Goal: Task Accomplishment & Management: Manage account settings

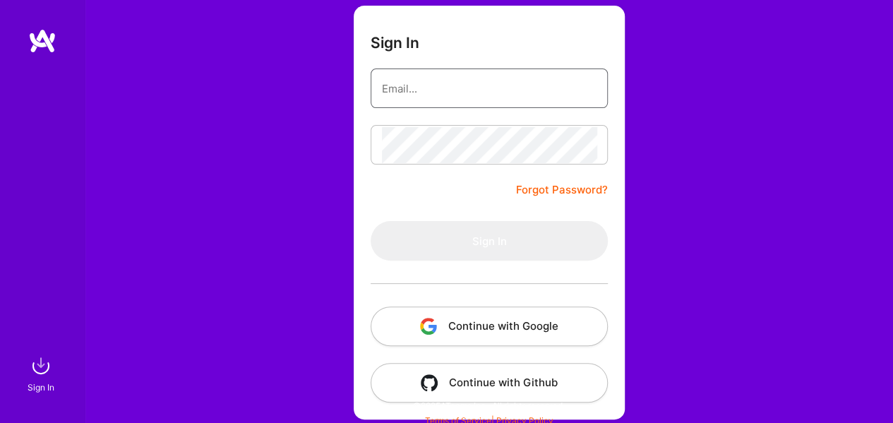
scroll to position [107, 0]
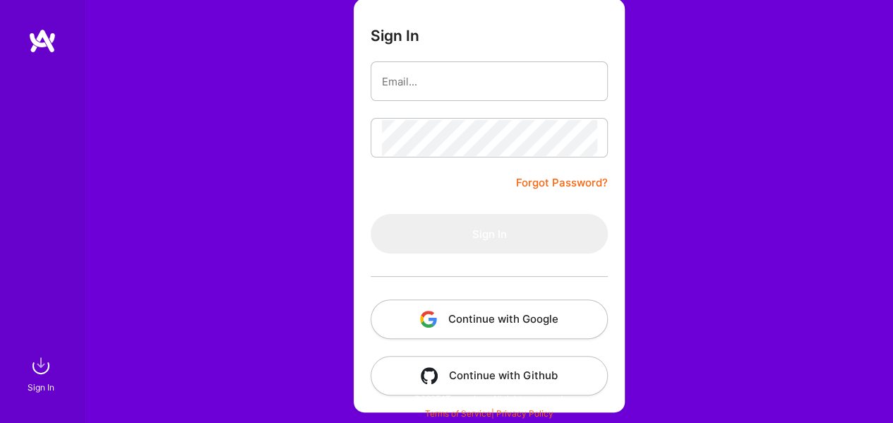
click at [524, 308] on button "Continue with Google" at bounding box center [488, 319] width 237 height 40
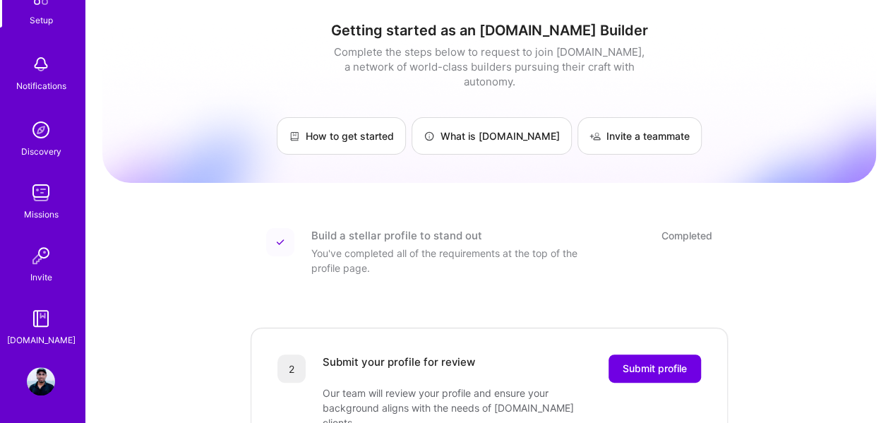
scroll to position [96, 0]
click at [44, 378] on img at bounding box center [41, 381] width 28 height 28
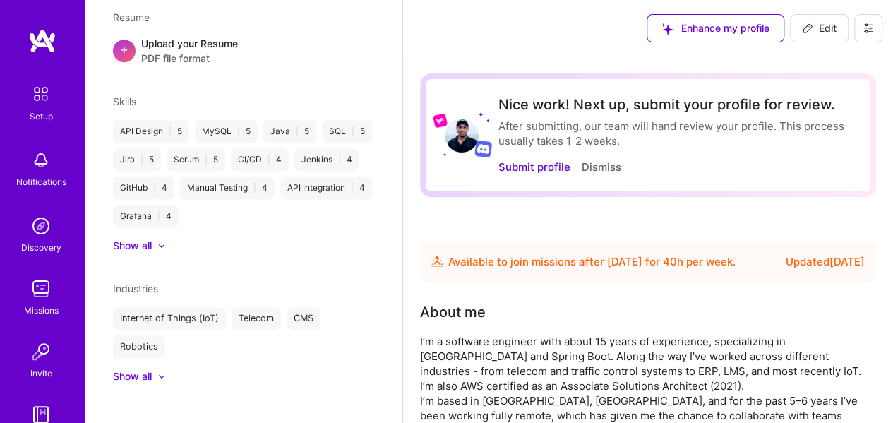
click at [817, 28] on span "Edit" at bounding box center [819, 28] width 35 height 14
select select "AU"
select select "Future Date"
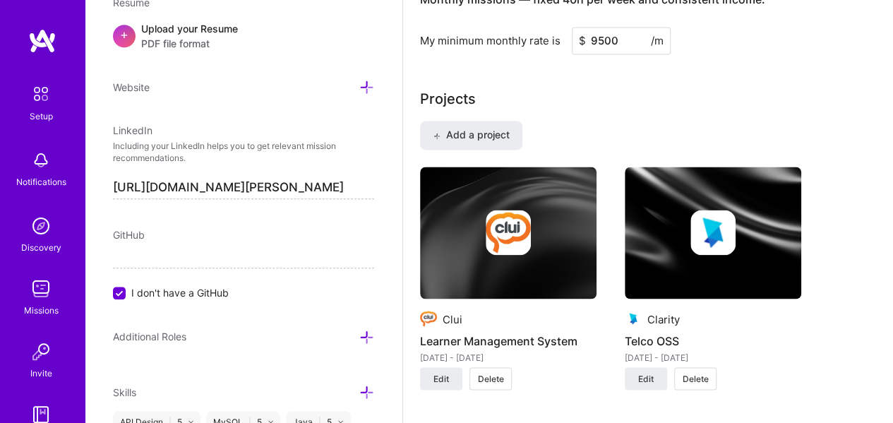
scroll to position [1129, 0]
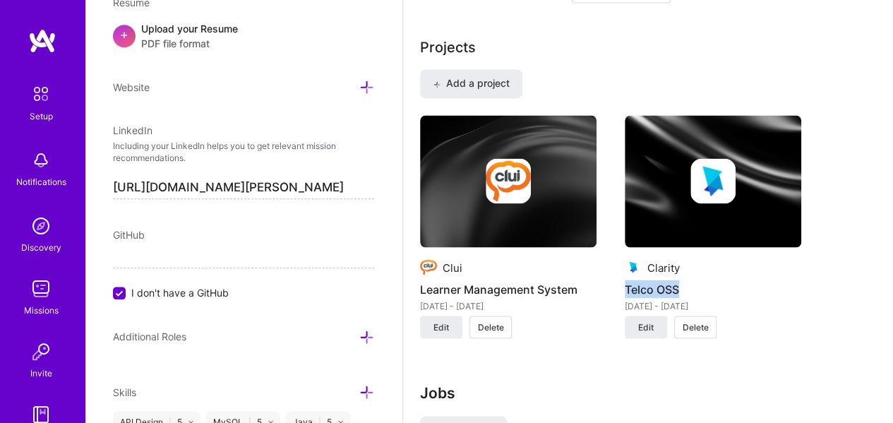
click at [734, 259] on div "Clarity Telco OSS [DATE] - [DATE]" at bounding box center [713, 285] width 176 height 54
click at [734, 259] on div "Clarity" at bounding box center [713, 266] width 176 height 17
drag, startPoint x: 734, startPoint y: 259, endPoint x: 708, endPoint y: 218, distance: 48.2
click at [735, 235] on div "Clarity Telco OSS [DATE] - [DATE] Edit Delete" at bounding box center [713, 214] width 176 height 198
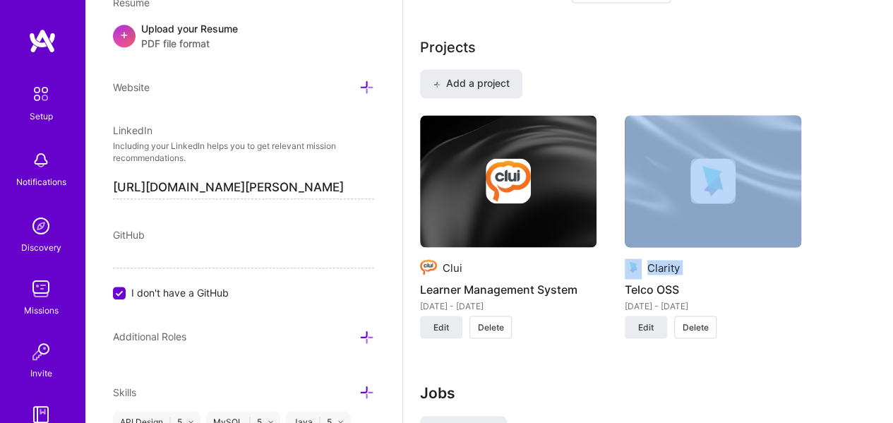
click at [490, 321] on span "Delete" at bounding box center [491, 326] width 26 height 13
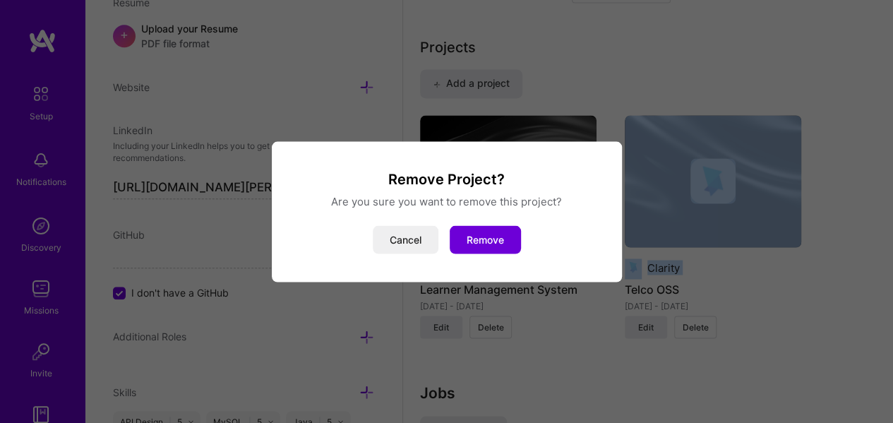
click at [502, 239] on button "Remove" at bounding box center [485, 239] width 71 height 28
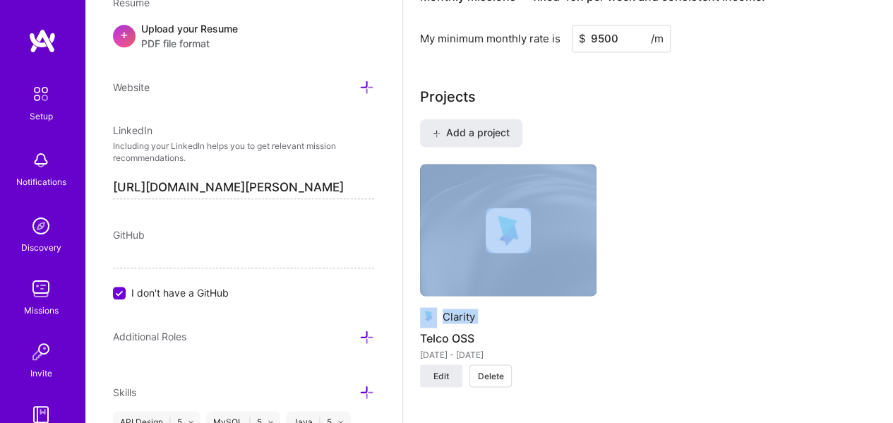
click at [496, 369] on span "Delete" at bounding box center [491, 375] width 26 height 13
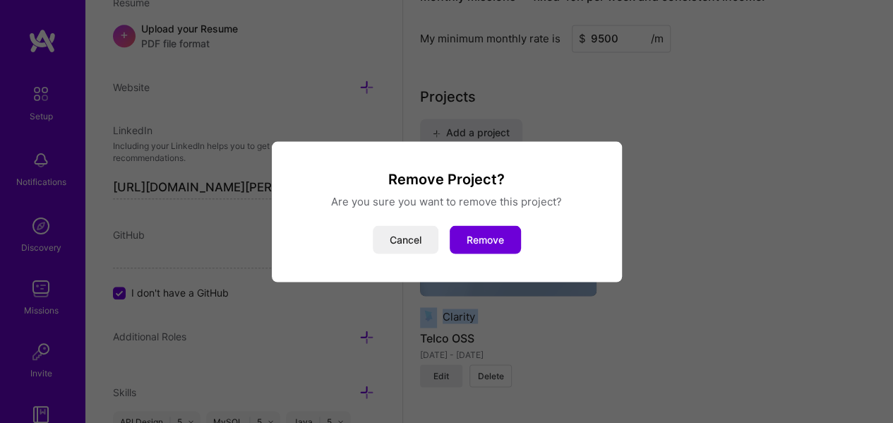
click at [493, 244] on button "Remove" at bounding box center [485, 239] width 71 height 28
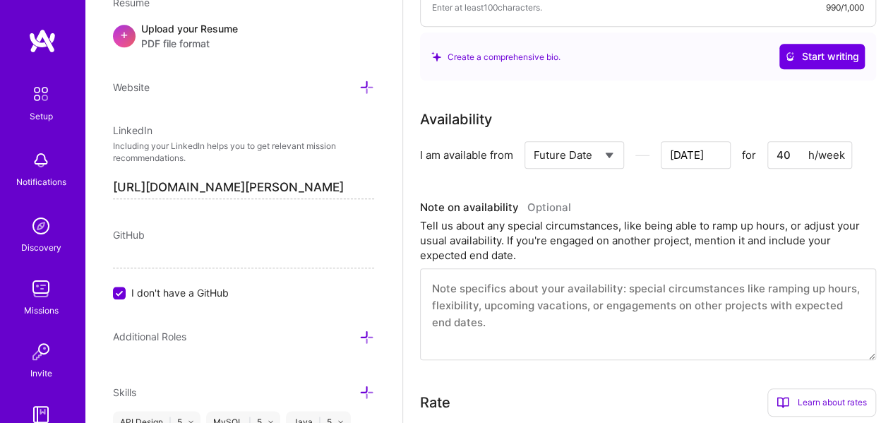
scroll to position [565, 0]
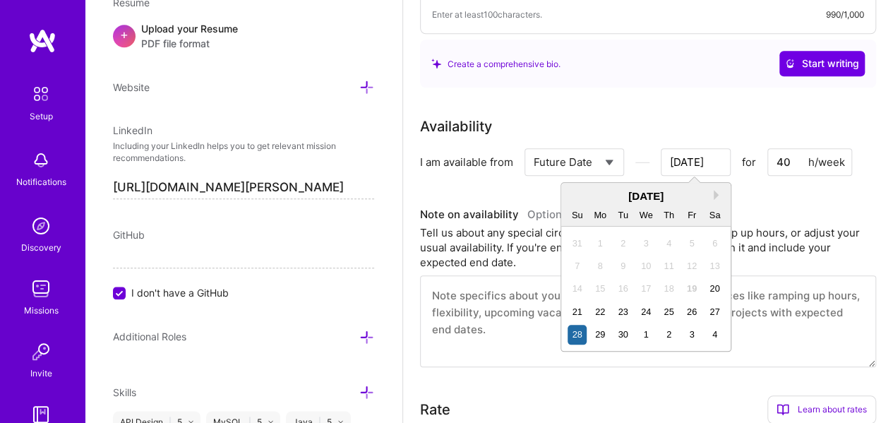
click at [710, 150] on input "[DATE]" at bounding box center [695, 162] width 70 height 28
click at [718, 195] on button "Next Month" at bounding box center [718, 195] width 10 height 10
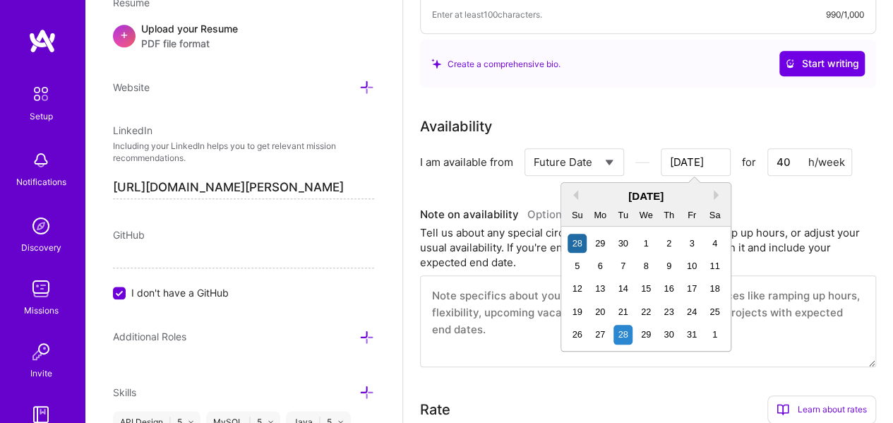
click at [598, 311] on div "20" at bounding box center [600, 311] width 19 height 19
click at [694, 166] on input "[DATE]" at bounding box center [695, 162] width 70 height 28
click at [597, 310] on div "20" at bounding box center [600, 311] width 19 height 19
type input "[DATE]"
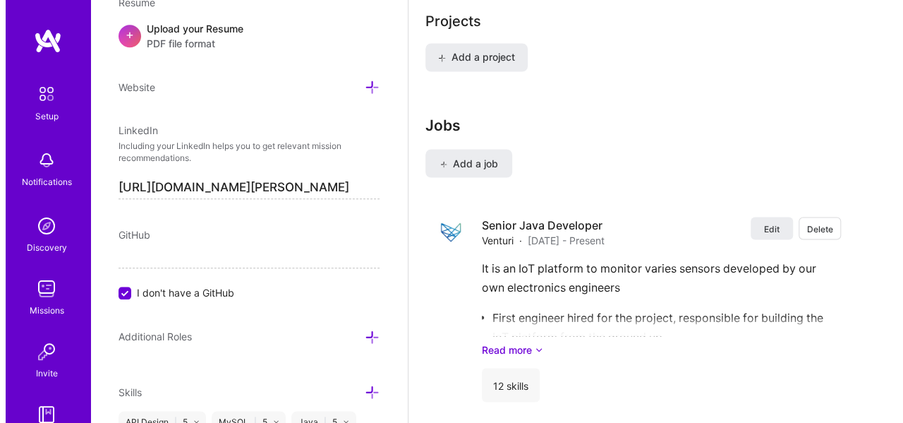
scroll to position [1134, 0]
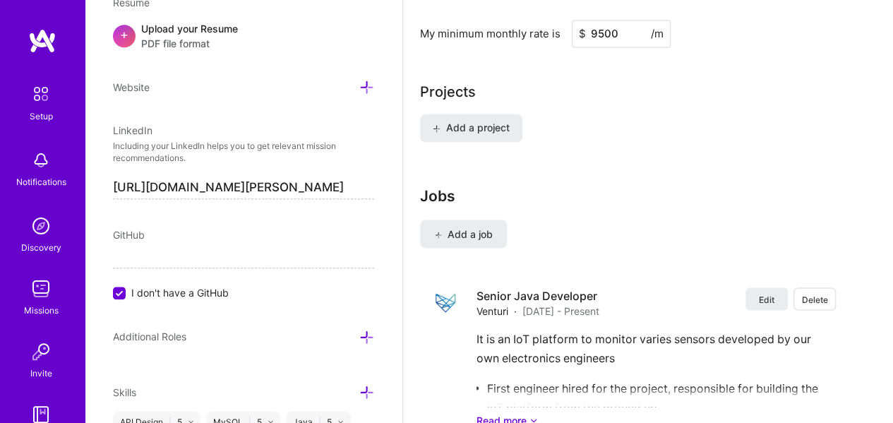
click at [497, 129] on span "Add a project" at bounding box center [471, 128] width 77 height 14
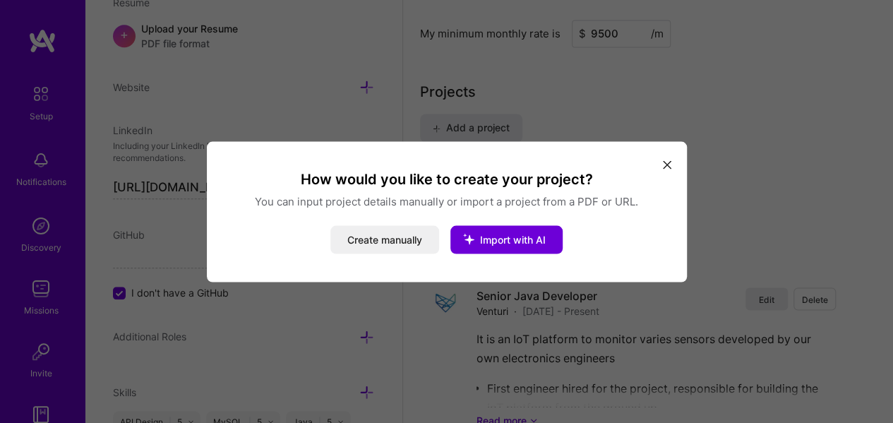
click at [425, 241] on button "Create manually" at bounding box center [384, 239] width 109 height 28
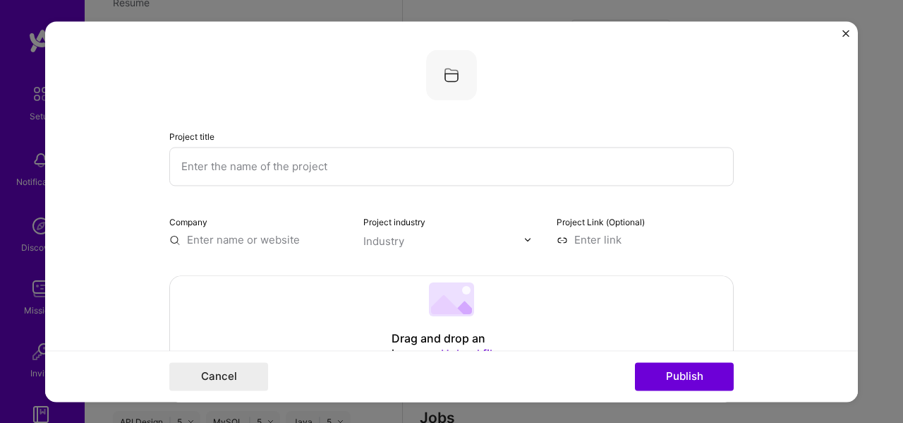
click at [432, 171] on input "text" at bounding box center [451, 166] width 565 height 39
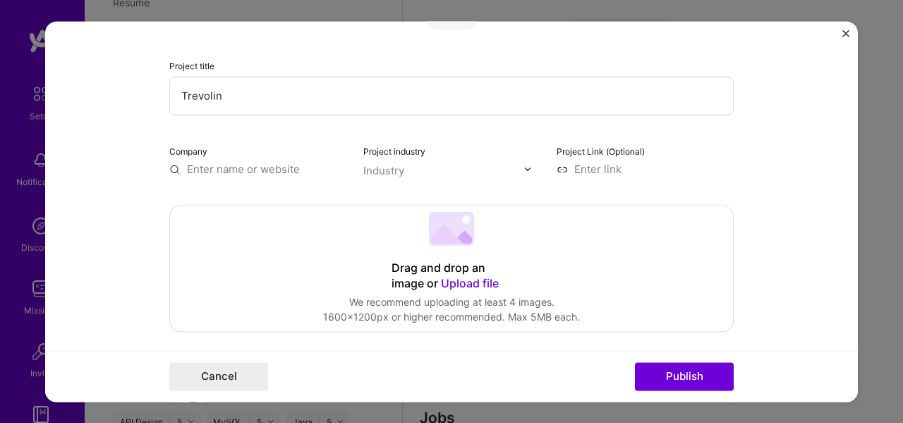
type input "Trevolin"
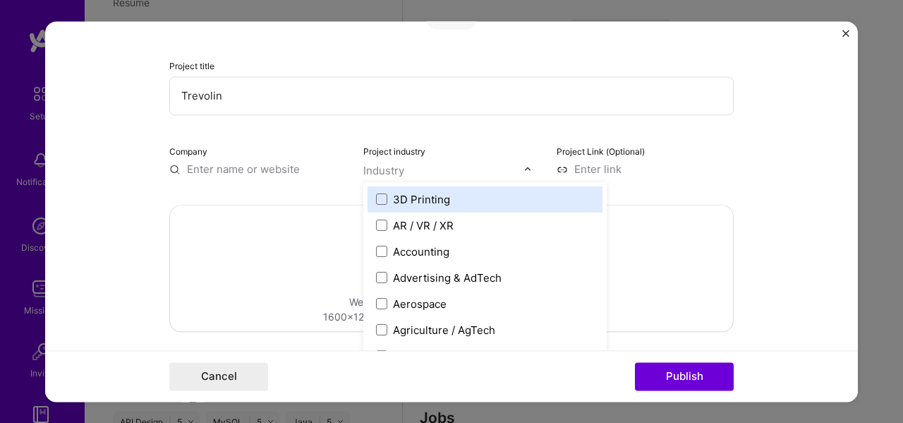
click at [382, 171] on div "Industry" at bounding box center [383, 170] width 41 height 15
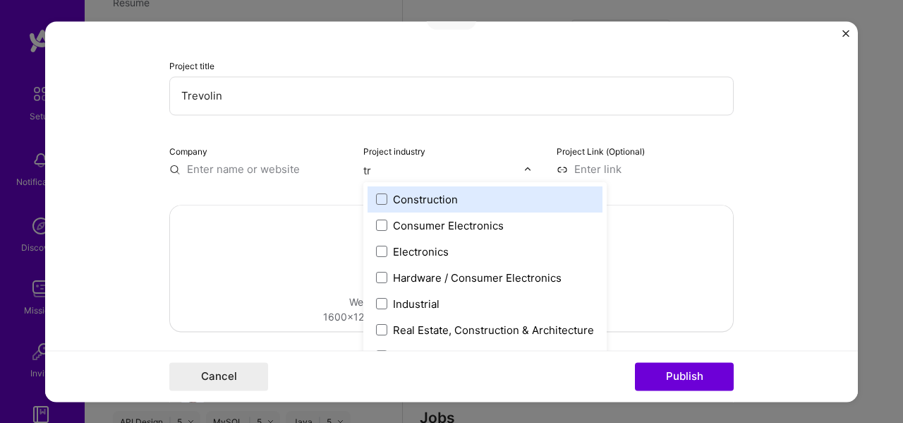
type input "tra"
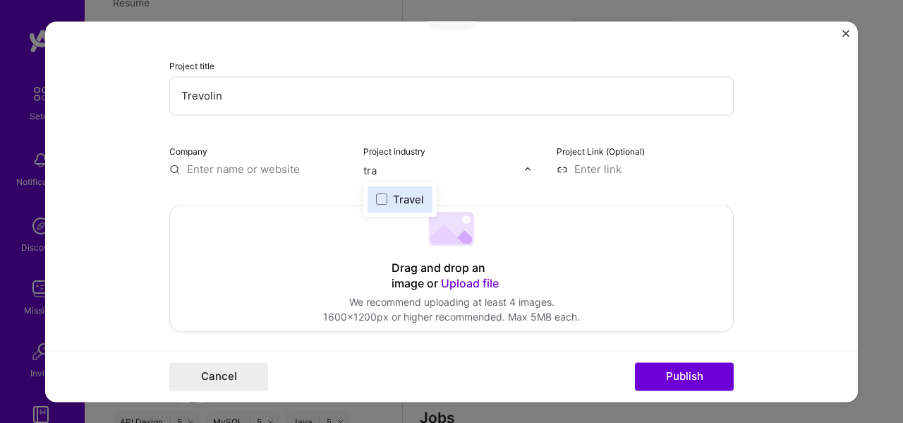
click at [377, 199] on span at bounding box center [381, 198] width 11 height 11
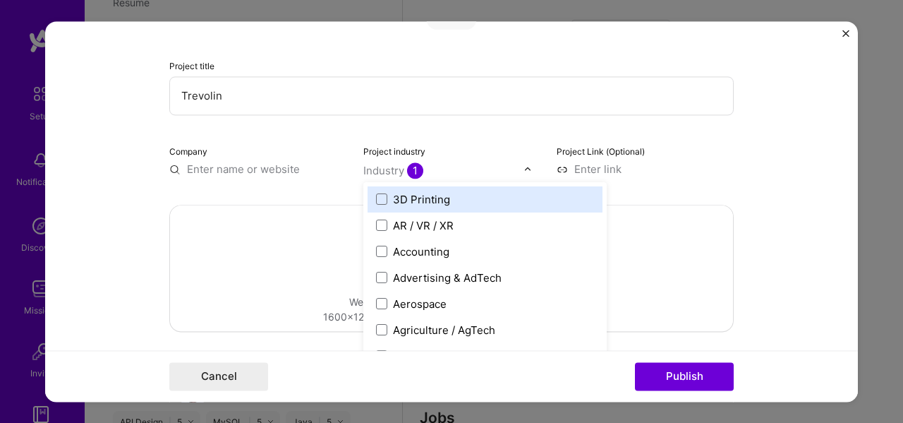
click at [735, 170] on form "Project title Trevolin Company Project industry option Travel, selected. option…" at bounding box center [451, 211] width 813 height 380
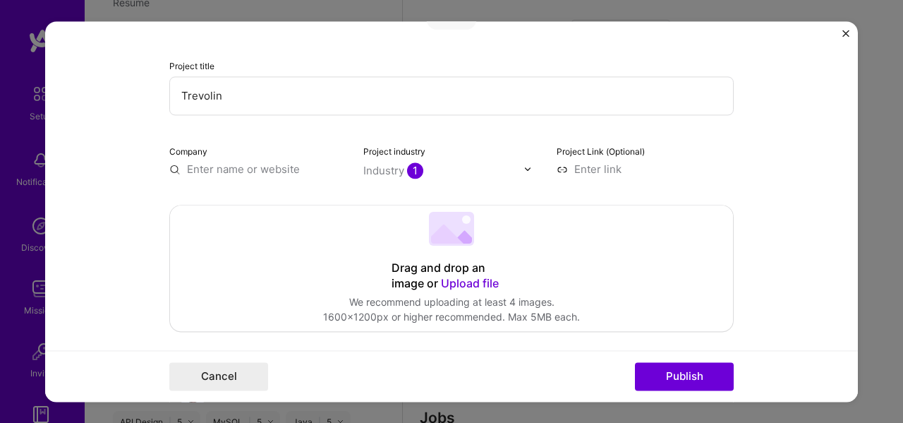
click at [584, 168] on input at bounding box center [645, 169] width 177 height 15
paste input "[URL][DOMAIN_NAME]"
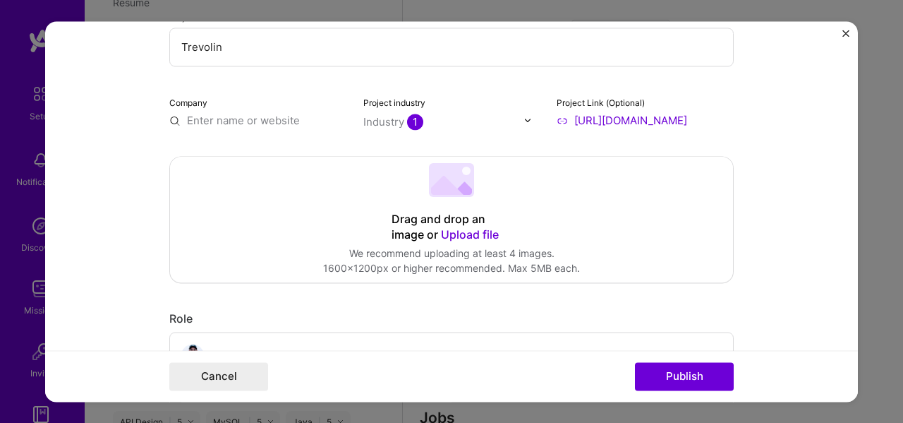
scroll to position [141, 0]
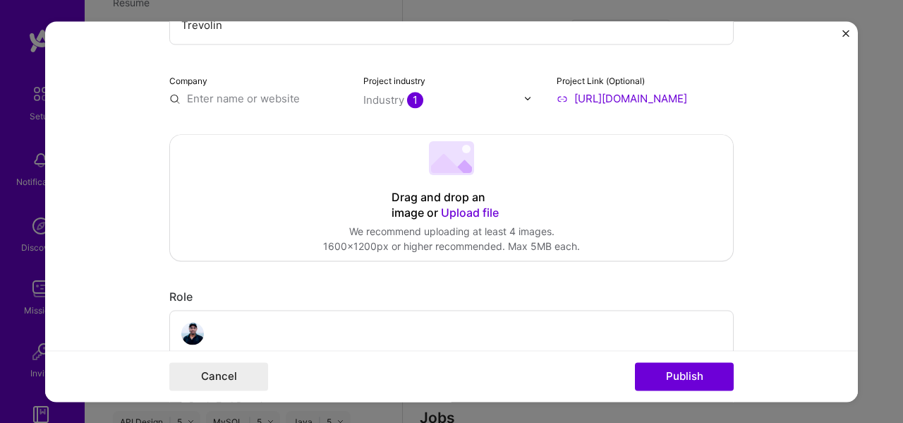
type input "[URL][DOMAIN_NAME]"
click at [458, 213] on span "Upload file" at bounding box center [470, 212] width 58 height 14
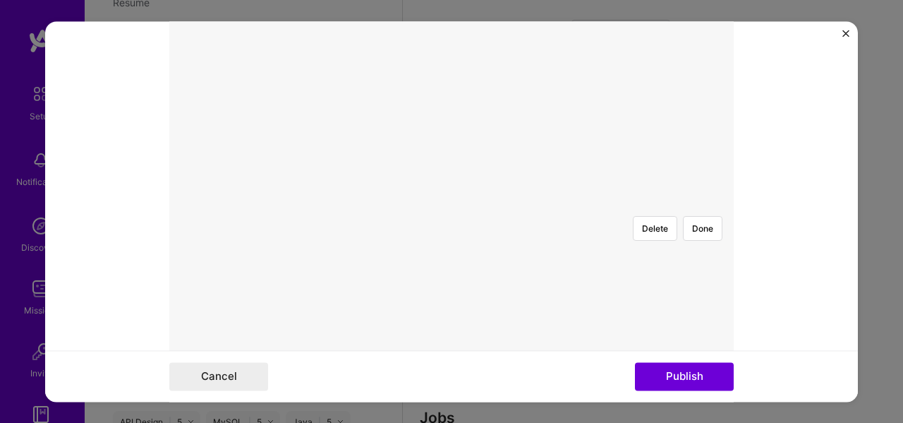
scroll to position [212, 0]
click at [555, 275] on div "Delete Done" at bounding box center [451, 275] width 565 height 0
click at [704, 373] on button "Publish" at bounding box center [684, 376] width 99 height 28
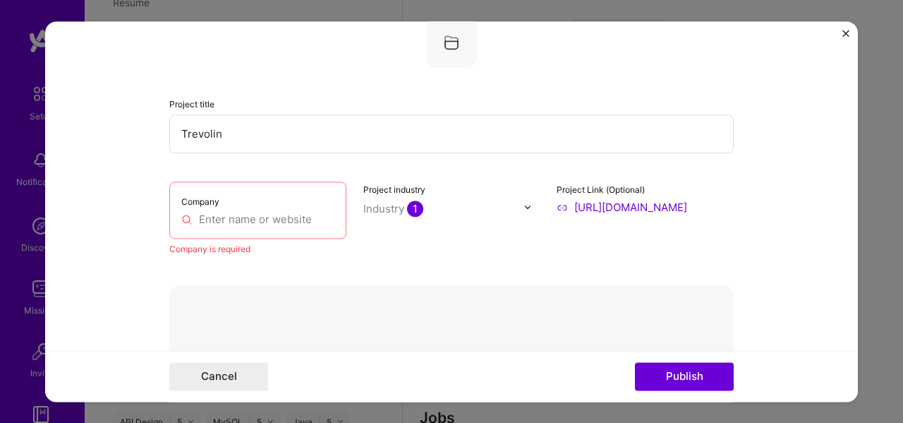
scroll to position [28, 0]
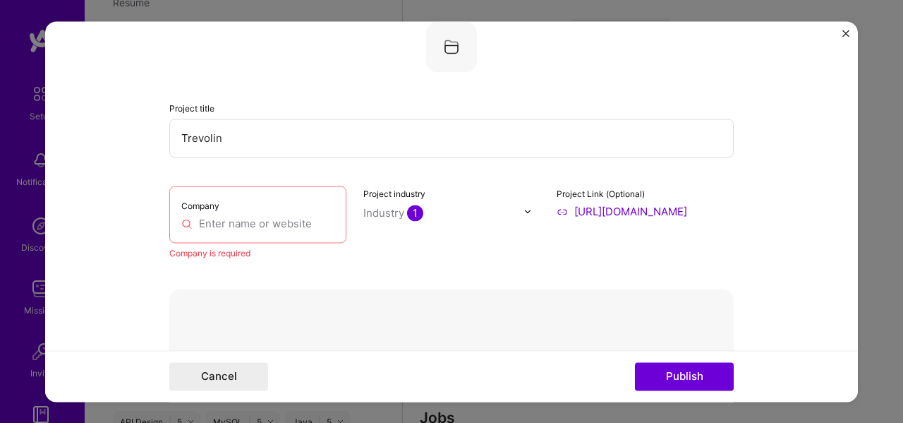
click at [252, 224] on input "text" at bounding box center [257, 223] width 153 height 15
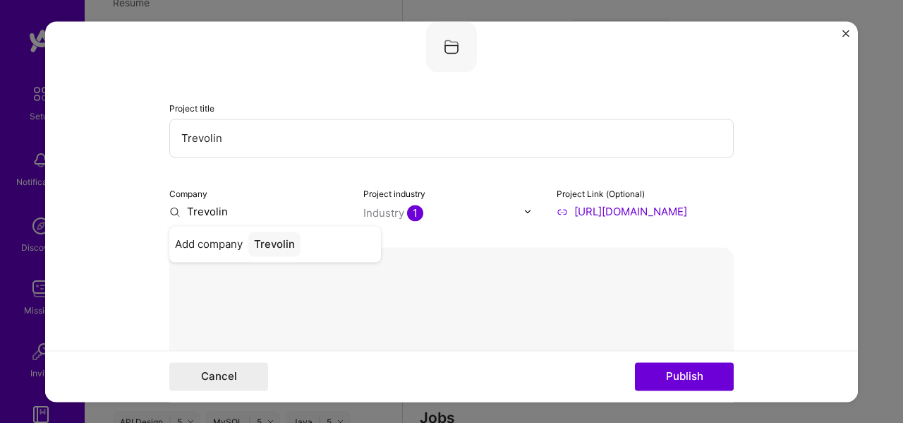
type input "Trevolin"
click at [253, 240] on div "Trevolin" at bounding box center [274, 243] width 52 height 25
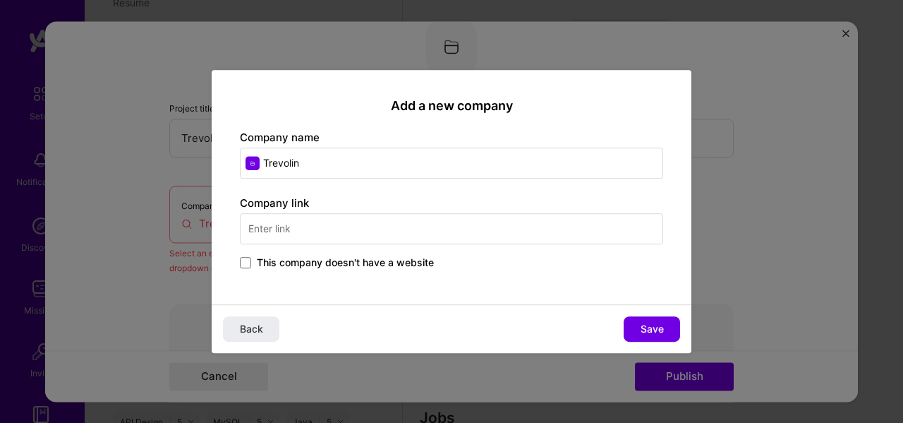
click at [247, 263] on span at bounding box center [245, 262] width 11 height 11
click at [0, 0] on input "This company doesn't have a website" at bounding box center [0, 0] width 0 height 0
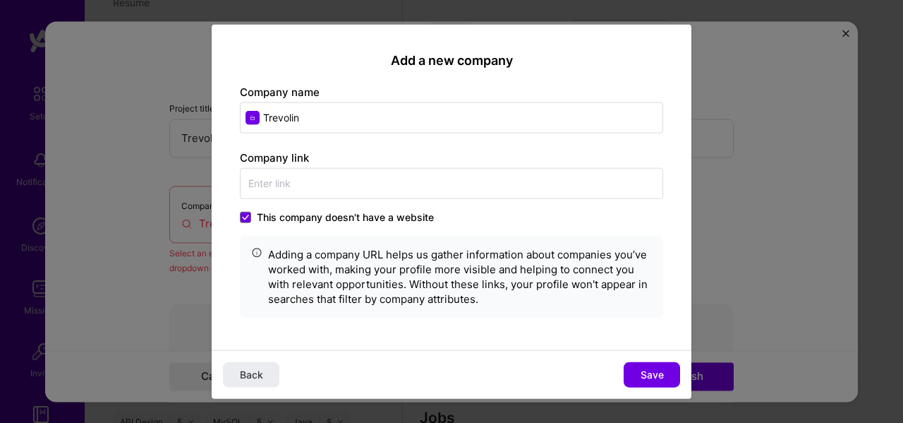
click at [659, 376] on span "Save" at bounding box center [652, 375] width 23 height 14
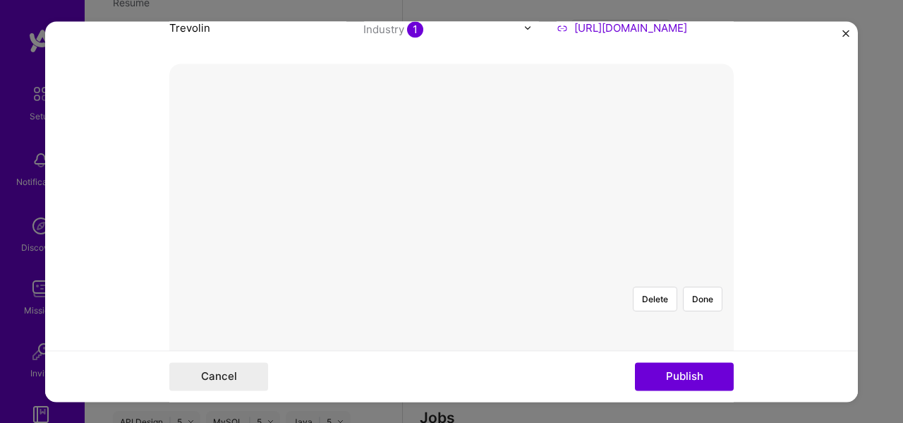
scroll to position [240, 0]
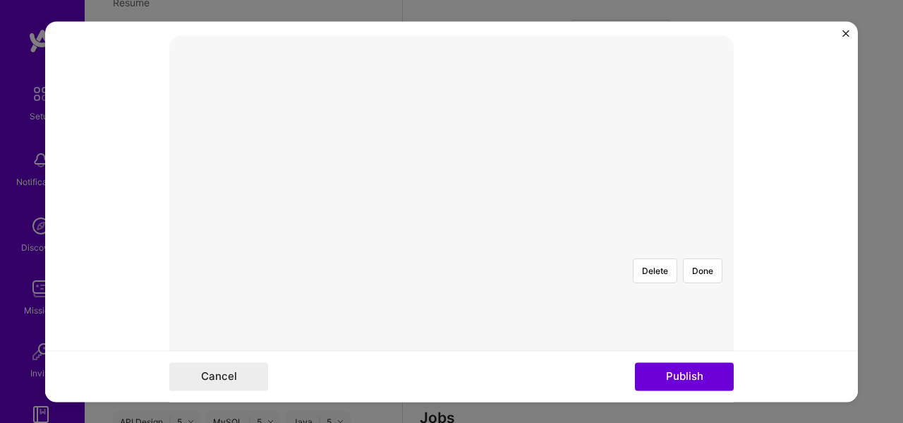
click at [683, 378] on button "Publish" at bounding box center [684, 376] width 99 height 28
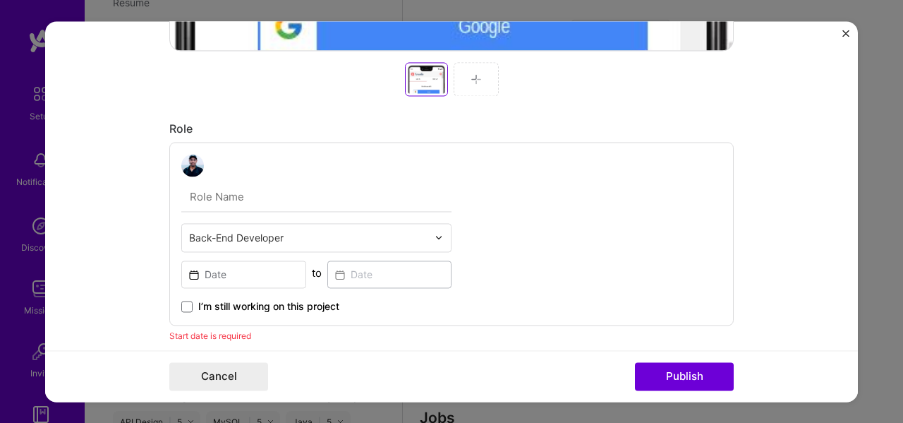
scroll to position [677, 0]
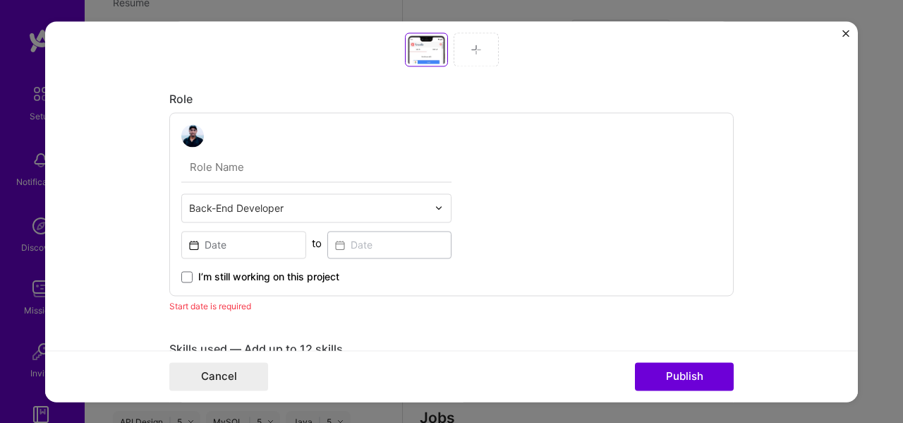
click at [278, 171] on input "text" at bounding box center [316, 167] width 270 height 30
type input "Founder"
click at [320, 210] on input "text" at bounding box center [308, 207] width 239 height 15
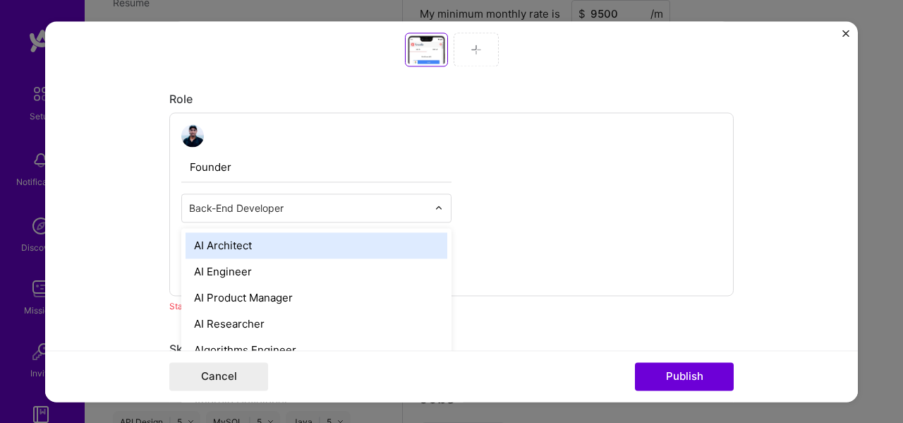
scroll to position [1156, 0]
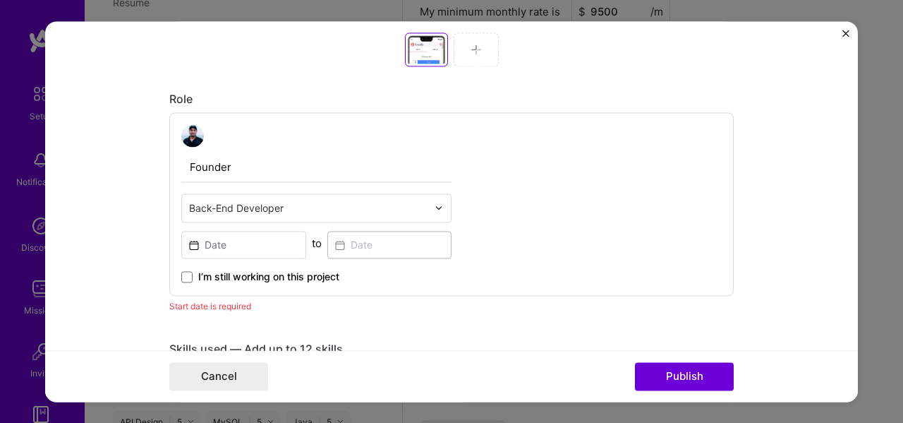
click at [392, 164] on input "Founder" at bounding box center [316, 167] width 270 height 30
click at [404, 200] on input "text" at bounding box center [308, 207] width 239 height 15
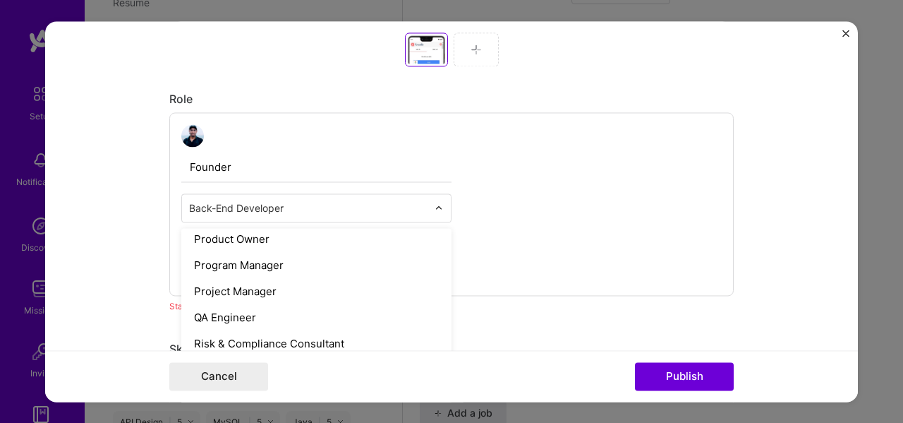
scroll to position [1341, 0]
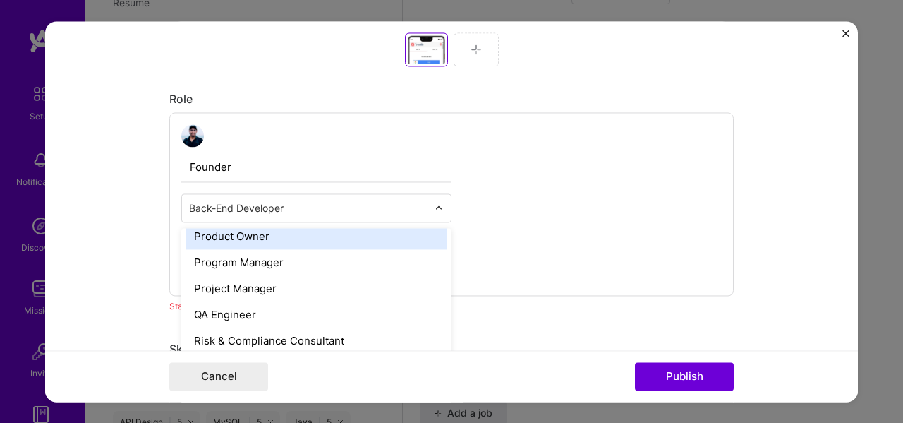
click at [351, 239] on div "Product Owner" at bounding box center [317, 236] width 262 height 26
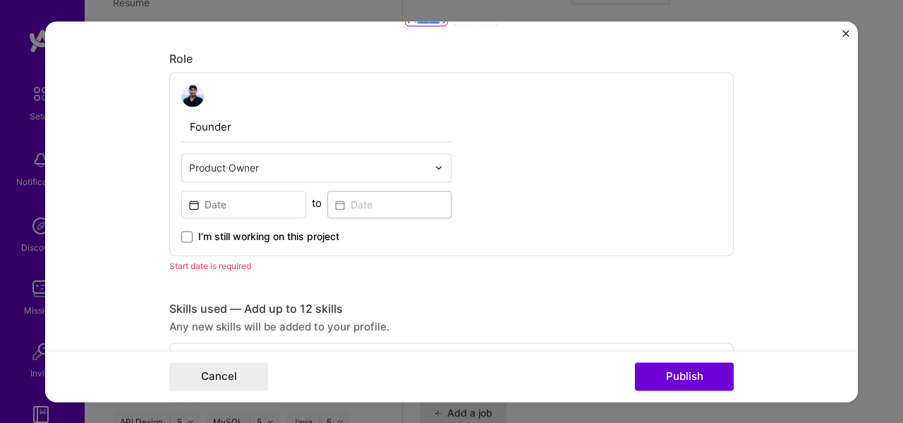
scroll to position [748, 0]
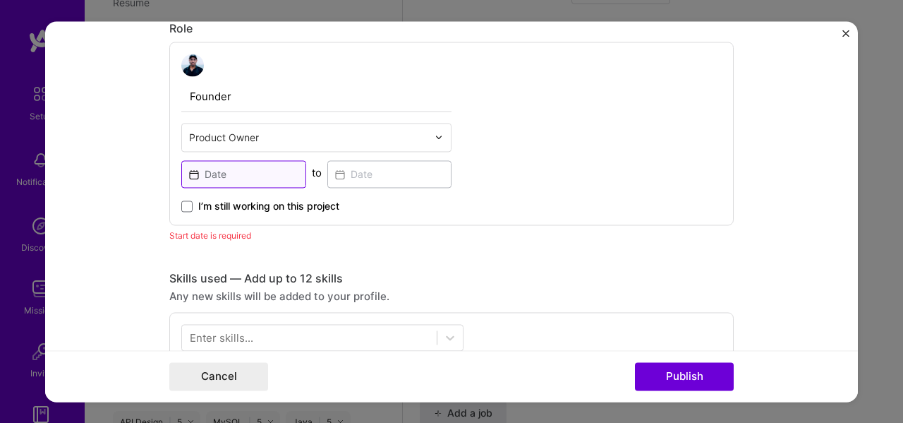
click at [267, 177] on input at bounding box center [243, 174] width 125 height 28
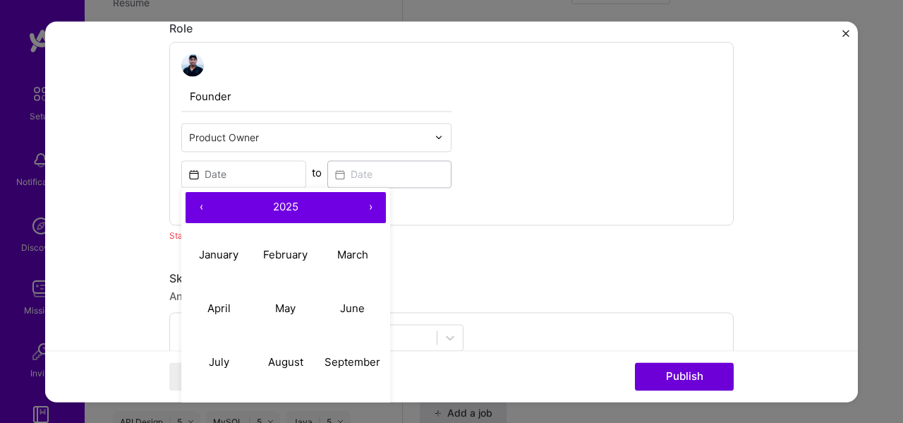
click at [198, 214] on button "‹" at bounding box center [201, 207] width 31 height 31
click at [202, 210] on button "‹" at bounding box center [201, 207] width 31 height 31
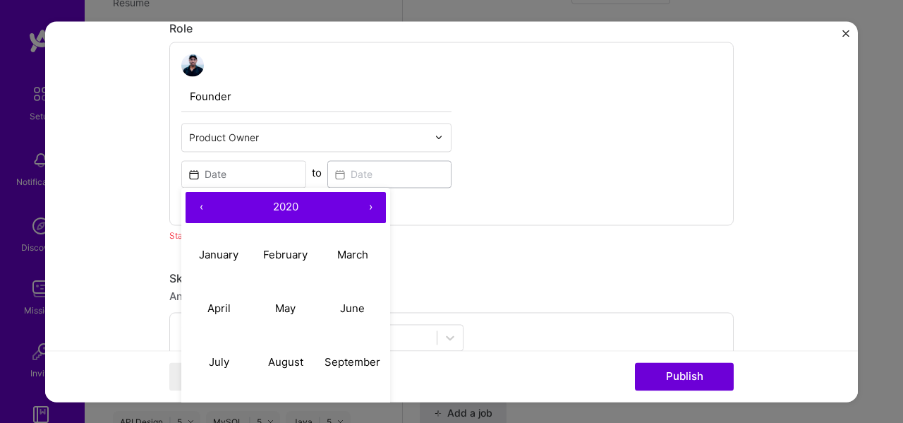
click at [200, 207] on button "‹" at bounding box center [201, 207] width 31 height 31
click at [216, 361] on abbr "July" at bounding box center [219, 361] width 20 height 13
type input "[DATE]"
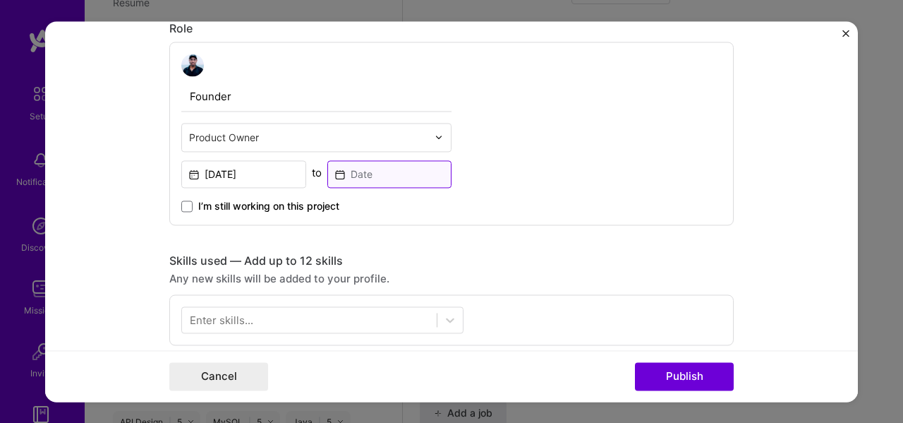
click at [374, 179] on input at bounding box center [389, 174] width 125 height 28
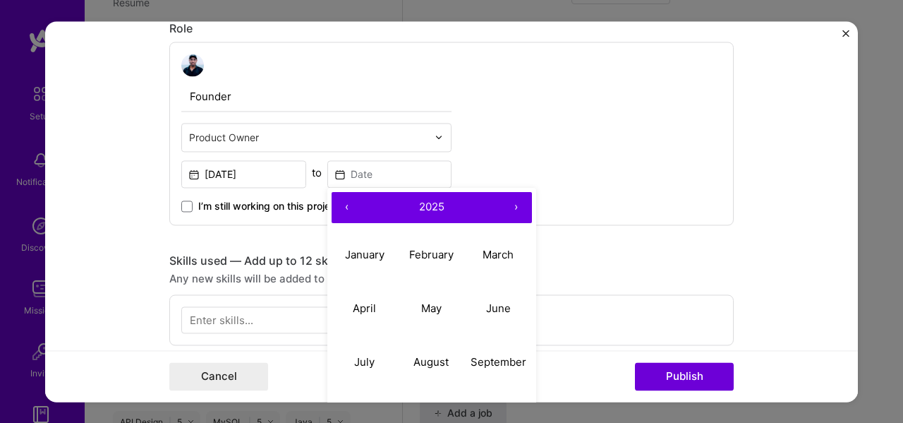
click at [349, 210] on button "‹" at bounding box center [347, 207] width 31 height 31
click at [430, 256] on abbr "February" at bounding box center [431, 254] width 44 height 13
type input "[DATE]"
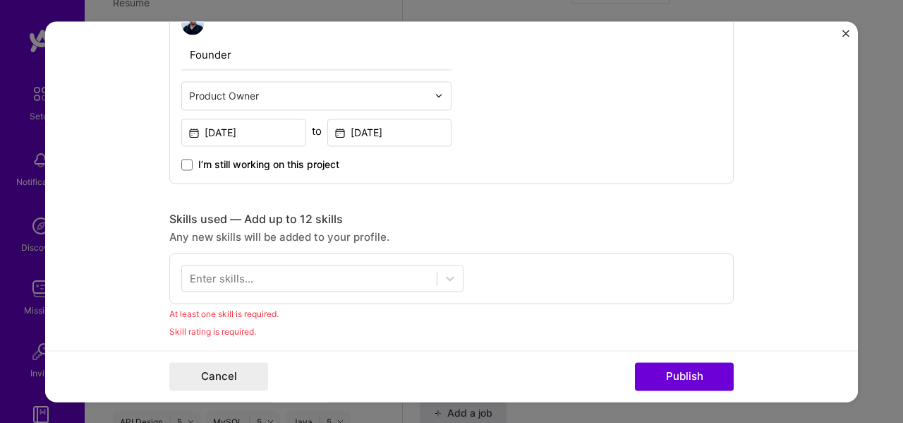
scroll to position [819, 0]
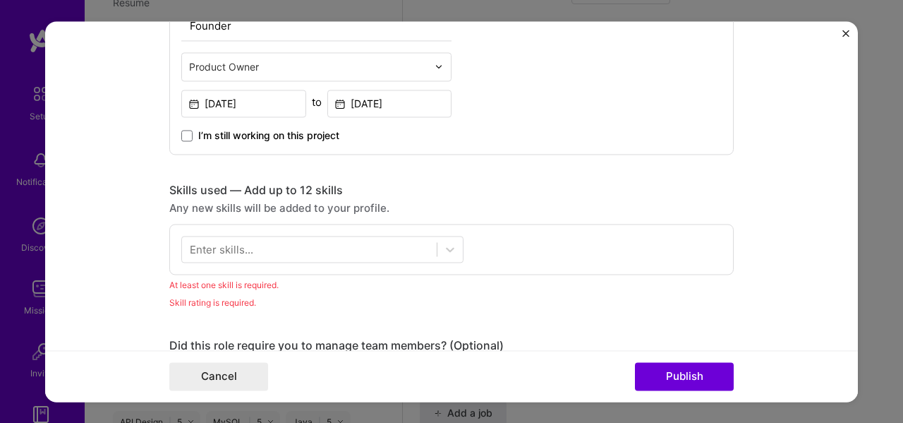
click at [354, 245] on div at bounding box center [309, 248] width 255 height 23
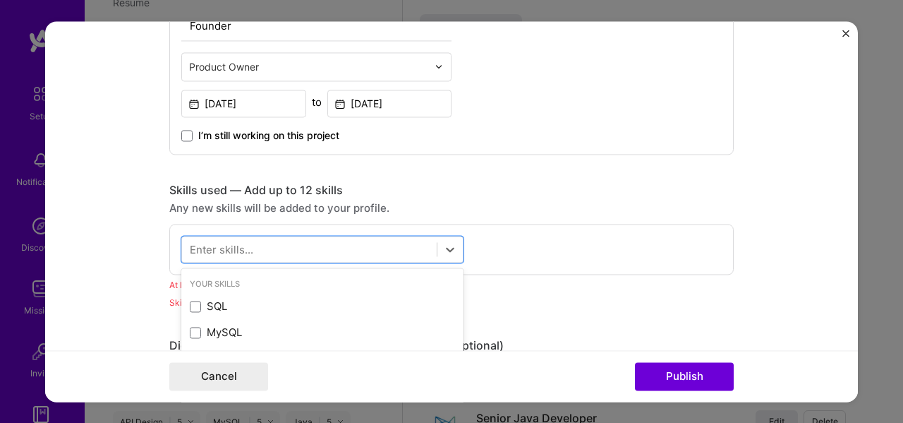
scroll to position [1238, 0]
click at [190, 302] on span at bounding box center [195, 306] width 11 height 11
click at [0, 0] on input "checkbox" at bounding box center [0, 0] width 0 height 0
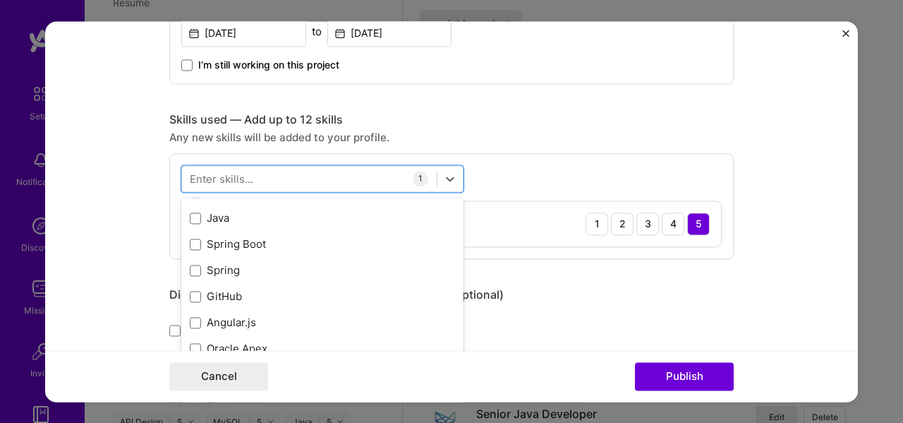
scroll to position [71, 0]
click at [261, 216] on div "Java" at bounding box center [322, 217] width 265 height 15
click at [254, 236] on div "Spring Boot" at bounding box center [322, 243] width 265 height 15
